Goal: Task Accomplishment & Management: Use online tool/utility

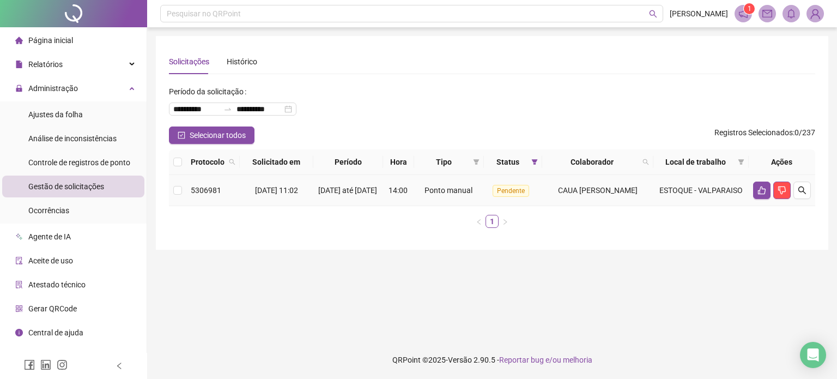
click at [418, 195] on td "Ponto manual" at bounding box center [449, 190] width 70 height 31
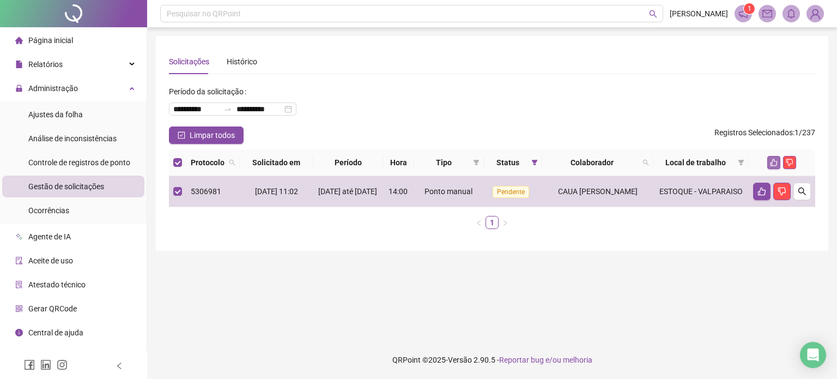
click at [779, 161] on button "button" at bounding box center [774, 162] width 13 height 13
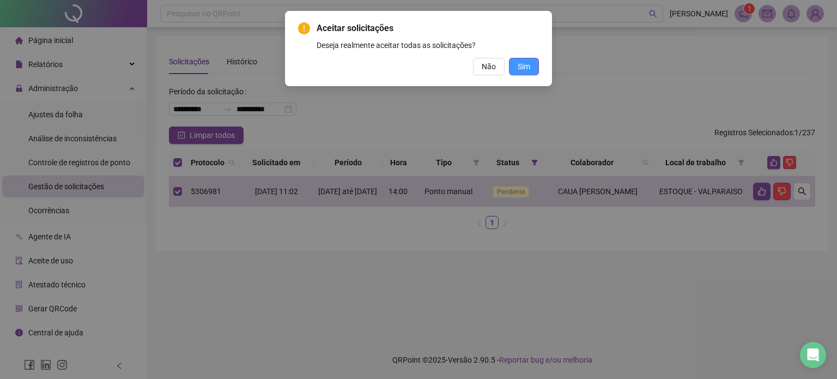
click at [531, 74] on button "Sim" at bounding box center [524, 66] width 30 height 17
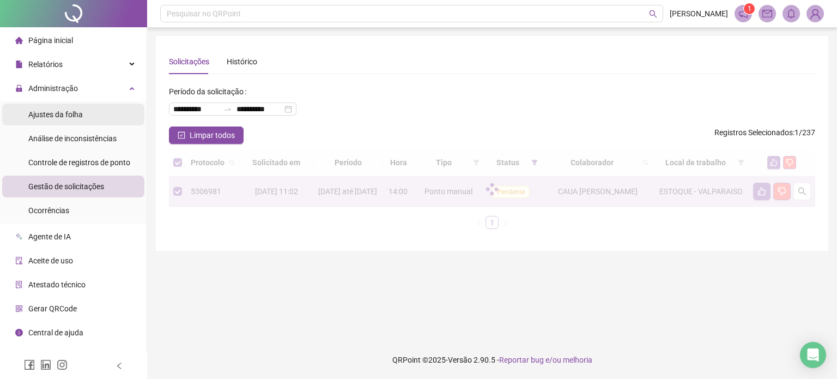
click at [101, 119] on li "Ajustes da folha" at bounding box center [73, 115] width 142 height 22
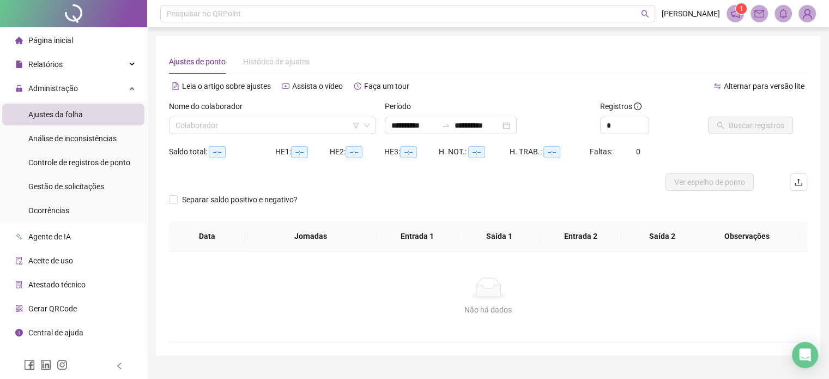
type input "**********"
click at [93, 189] on span "Gestão de solicitações" at bounding box center [66, 186] width 76 height 9
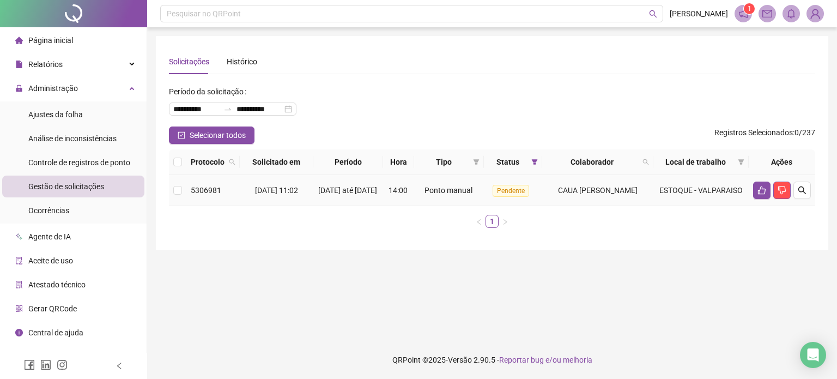
click at [747, 192] on td "ESTOQUE - VALPARAISO" at bounding box center [701, 190] width 95 height 31
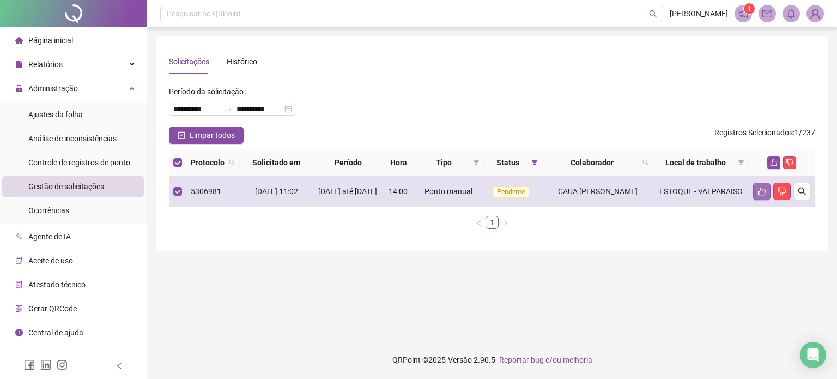
click at [759, 192] on icon "like" at bounding box center [762, 191] width 9 height 9
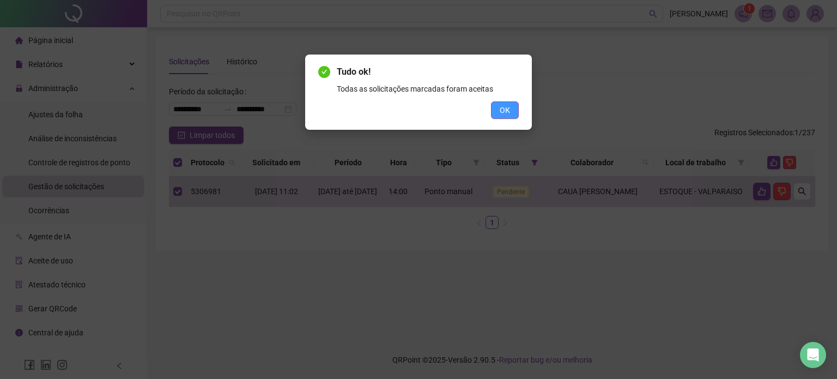
click at [503, 111] on span "OK" at bounding box center [505, 110] width 10 height 12
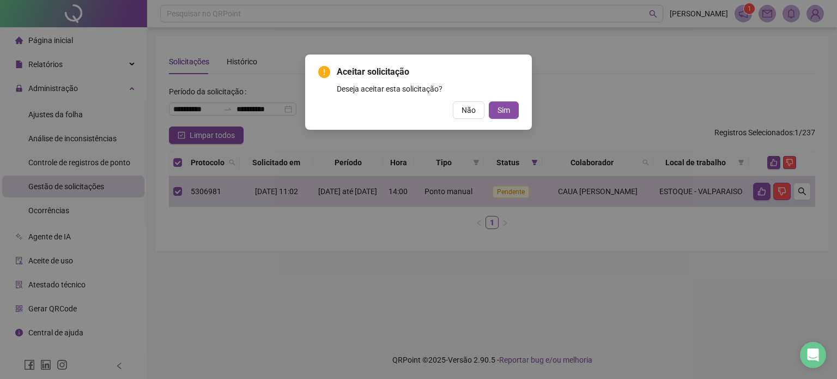
click at [503, 111] on span "Sim" at bounding box center [504, 110] width 13 height 12
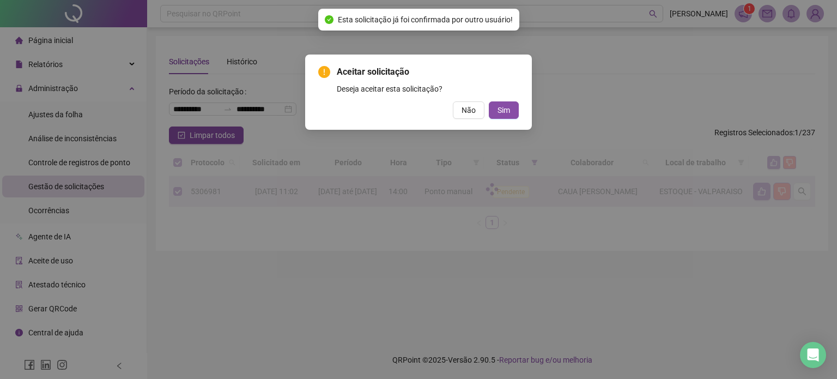
click at [503, 111] on div "Aceitar solicitação Deseja aceitar esta solicitação? Não Sim" at bounding box center [418, 189] width 837 height 379
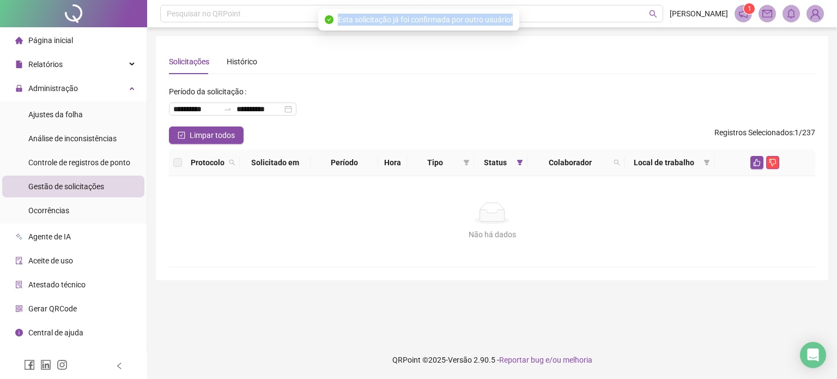
click at [358, 28] on div "Esta solicitação já foi confirmada por outro usuário!" at bounding box center [418, 20] width 201 height 22
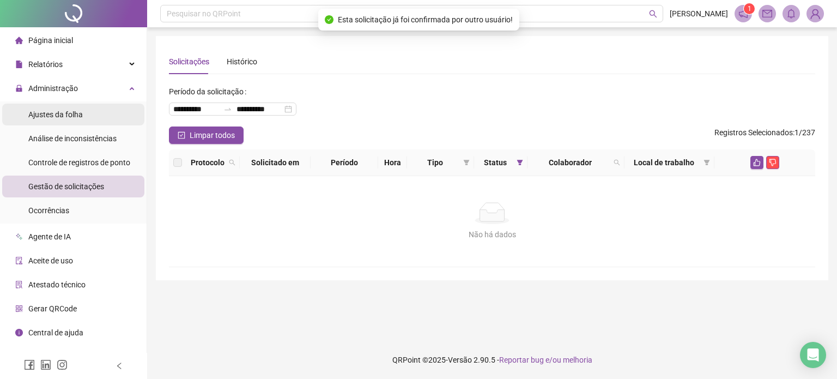
click at [91, 110] on li "Ajustes da folha" at bounding box center [73, 115] width 142 height 22
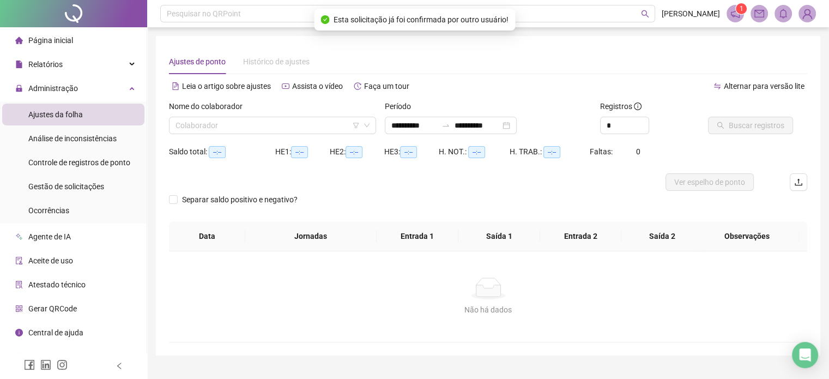
type input "**********"
click at [84, 186] on span "Gestão de solicitações" at bounding box center [66, 186] width 76 height 9
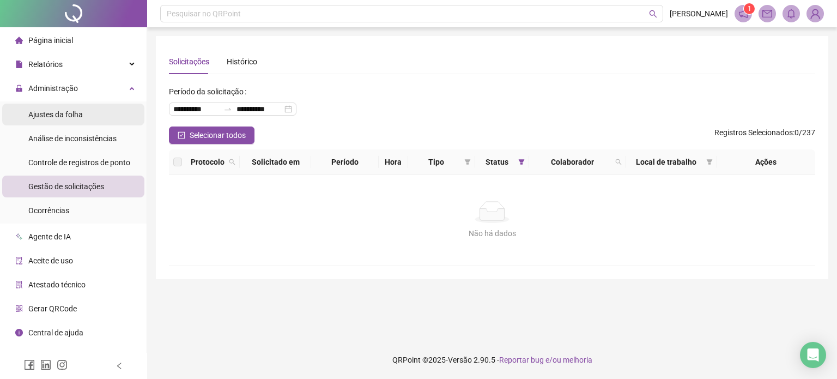
click at [134, 115] on li "Ajustes da folha" at bounding box center [73, 115] width 142 height 22
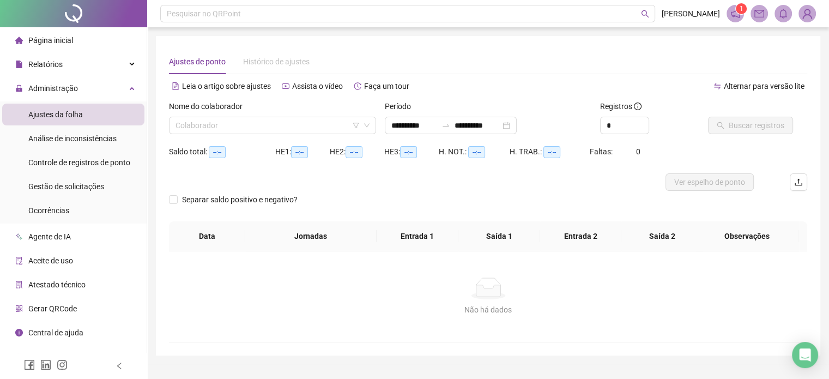
type input "**********"
click at [274, 128] on input "search" at bounding box center [268, 125] width 184 height 16
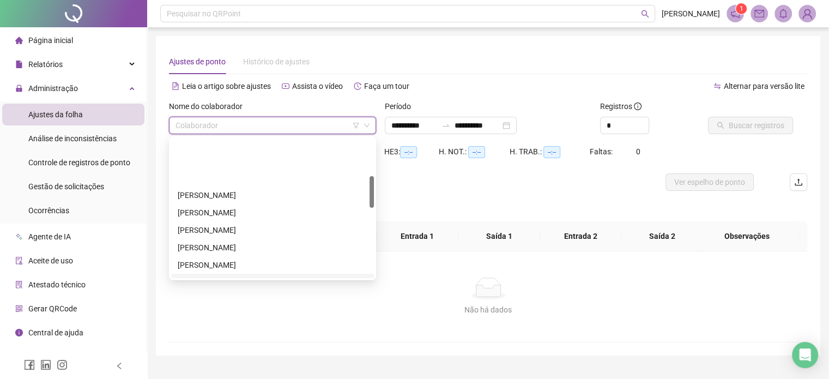
scroll to position [164, 0]
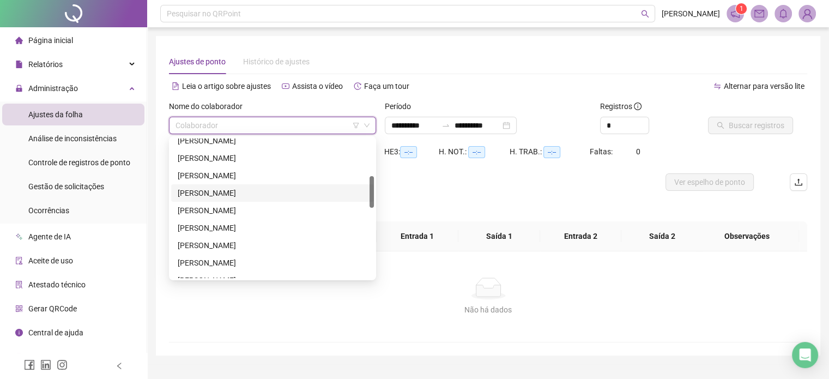
click at [205, 191] on div "[PERSON_NAME]" at bounding box center [273, 193] width 190 height 12
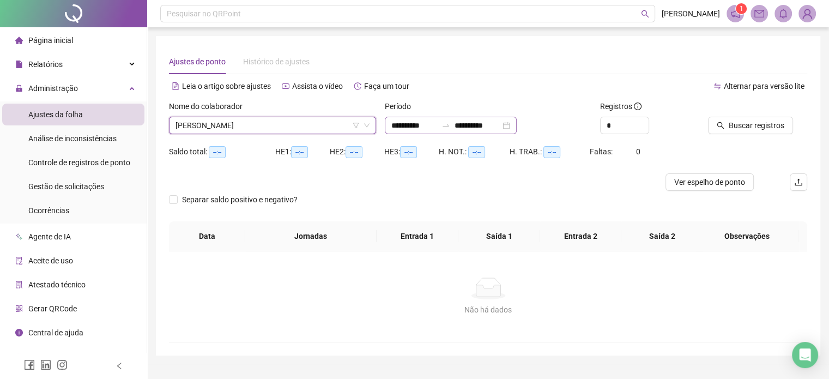
click at [517, 122] on div "**********" at bounding box center [451, 125] width 132 height 17
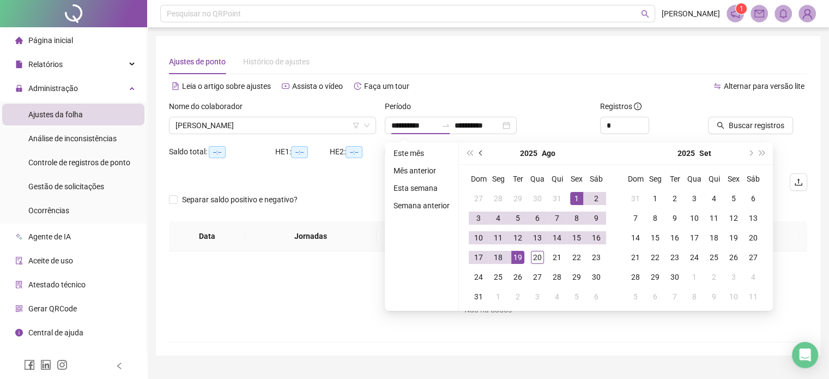
click at [479, 150] on span "prev-year" at bounding box center [481, 152] width 5 height 5
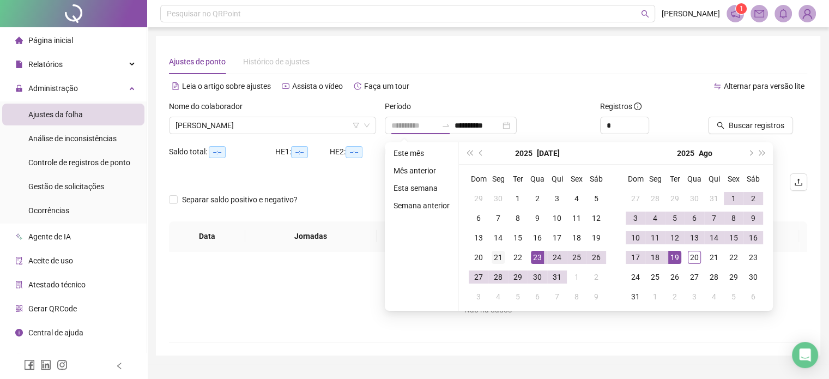
type input "**********"
click at [502, 259] on div "21" at bounding box center [498, 257] width 13 height 13
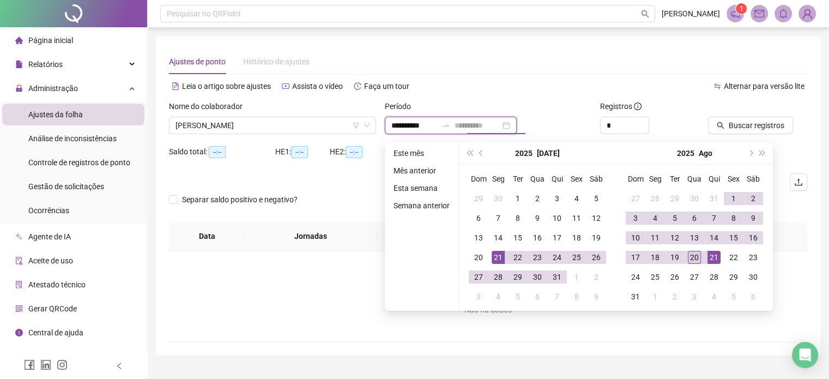
type input "**********"
click at [696, 259] on div "20" at bounding box center [694, 257] width 13 height 13
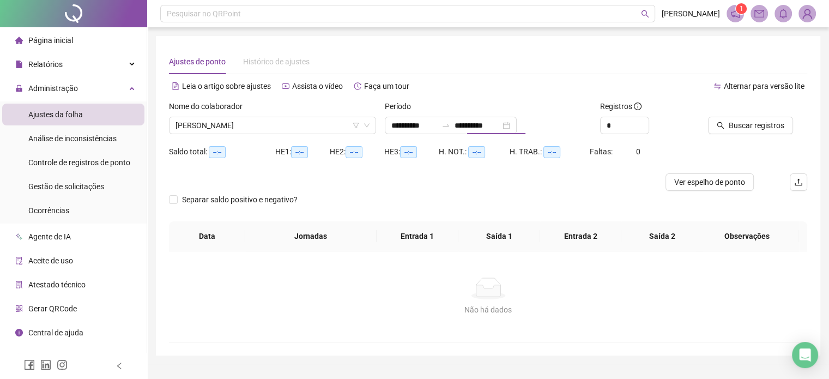
click at [730, 136] on div "Buscar registros" at bounding box center [758, 121] width 108 height 43
click at [730, 132] on button "Buscar registros" at bounding box center [750, 125] width 85 height 17
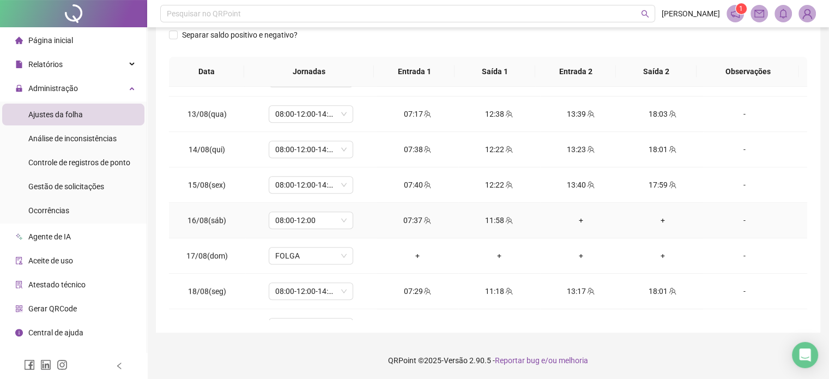
scroll to position [862, 0]
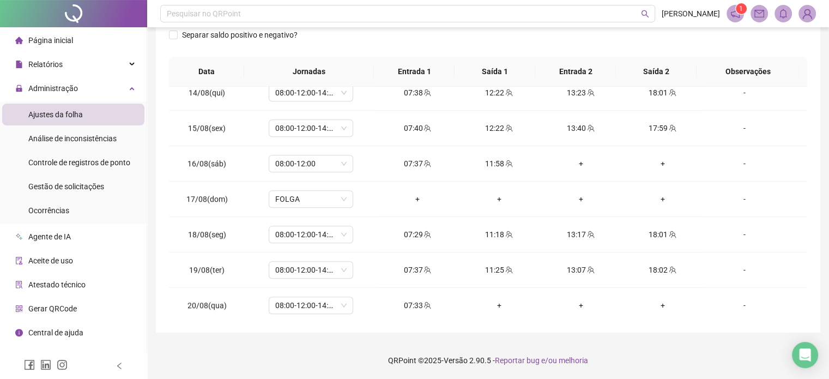
click at [653, 354] on footer "QRPoint © 2025 - Versão 2.90.5 - Reportar bug e/ou melhoria" at bounding box center [488, 360] width 682 height 38
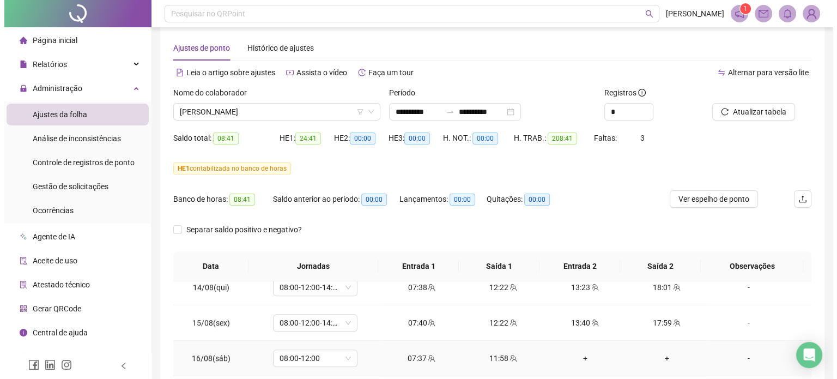
scroll to position [0, 0]
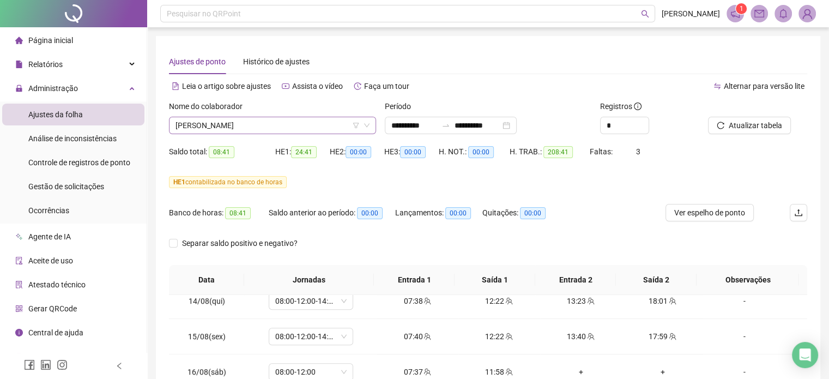
click at [259, 124] on span "[PERSON_NAME]" at bounding box center [273, 125] width 194 height 16
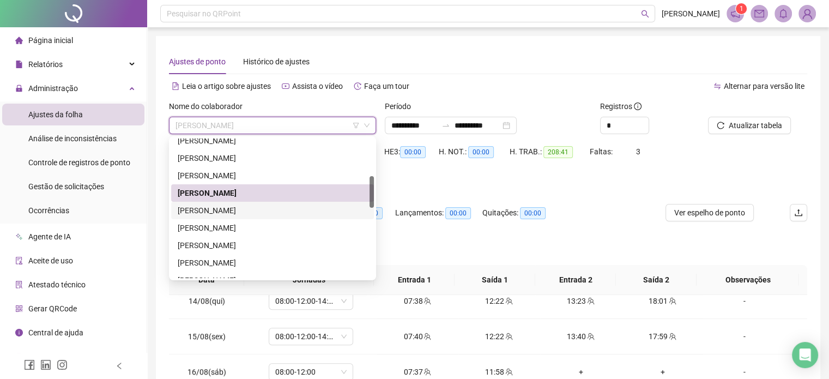
click at [237, 214] on div "[PERSON_NAME]" at bounding box center [273, 210] width 190 height 12
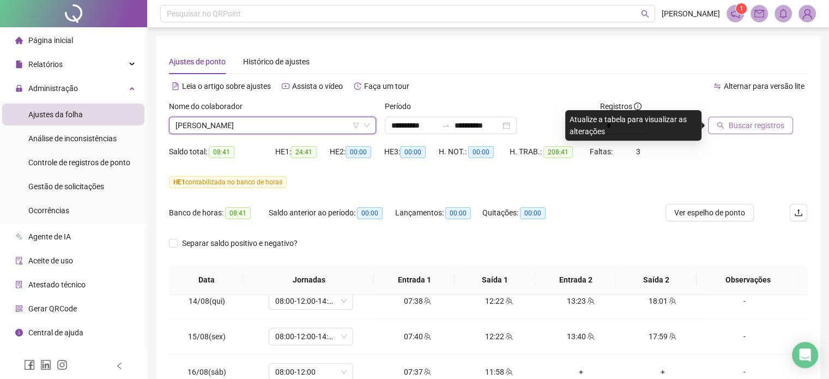
click at [748, 129] on span "Buscar registros" at bounding box center [757, 125] width 56 height 12
